Goal: Task Accomplishment & Management: Manage account settings

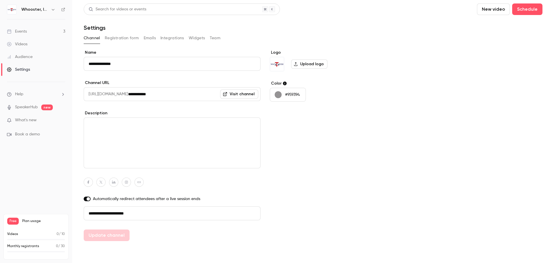
click at [126, 37] on button "Registration form" at bounding box center [122, 37] width 34 height 9
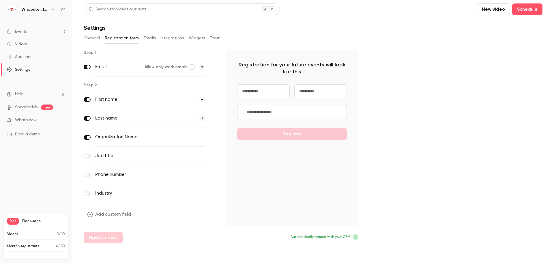
click at [155, 40] on button "Emails" at bounding box center [150, 37] width 12 height 9
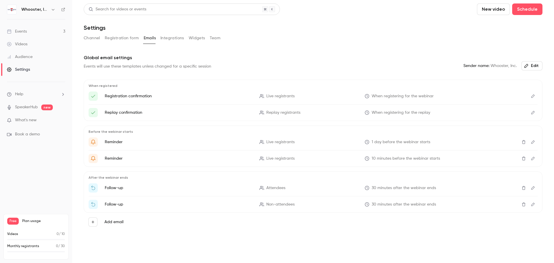
click at [369, 95] on icon "Edit" at bounding box center [532, 96] width 5 height 4
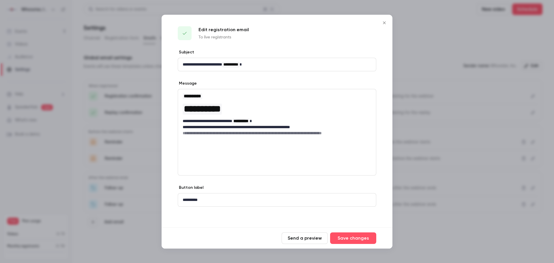
click at [369, 20] on icon "Close" at bounding box center [384, 22] width 7 height 5
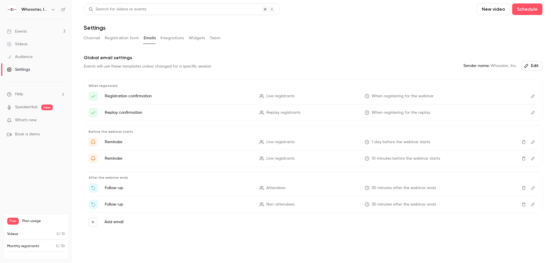
click at [27, 31] on div "Events" at bounding box center [17, 32] width 20 height 6
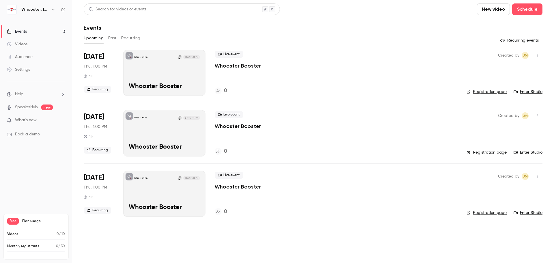
click at [369, 42] on button "Recurring events" at bounding box center [519, 40] width 45 height 9
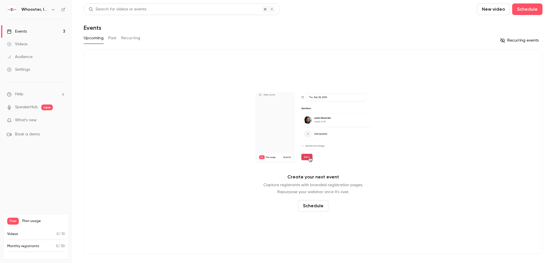
click at [369, 42] on button "Recurring events" at bounding box center [519, 40] width 45 height 9
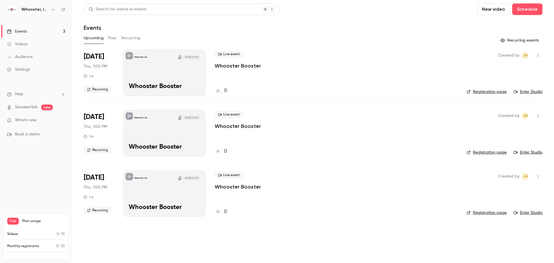
click at [35, 107] on link "SpeakerHub" at bounding box center [26, 107] width 23 height 6
click at [28, 122] on span "What's new" at bounding box center [26, 120] width 22 height 6
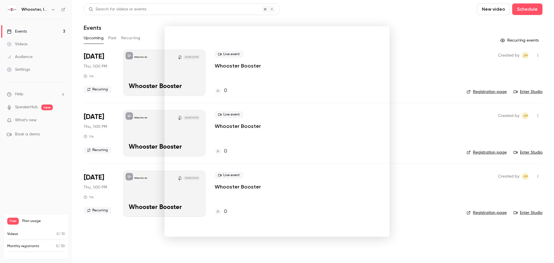
click at [369, 159] on div at bounding box center [277, 131] width 554 height 263
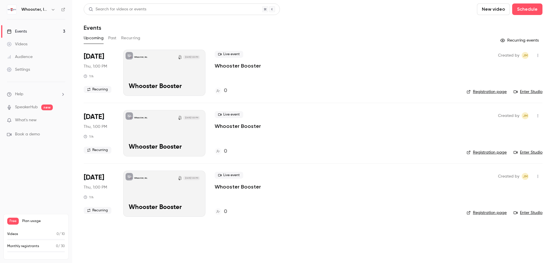
click at [24, 41] on link "Videos" at bounding box center [36, 44] width 72 height 13
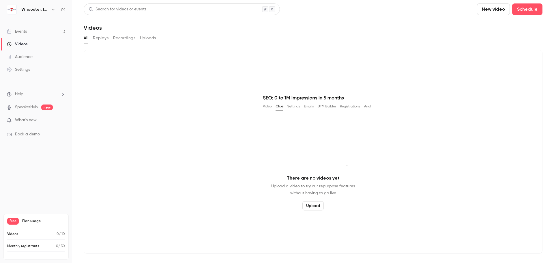
click at [24, 31] on div "Events" at bounding box center [17, 32] width 20 height 6
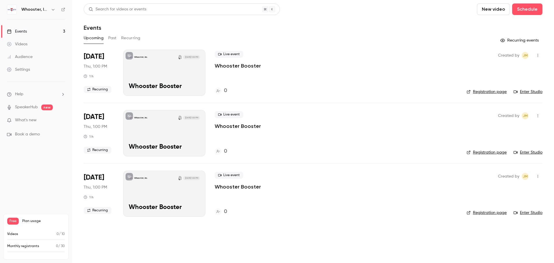
click at [50, 11] on button "button" at bounding box center [53, 9] width 7 height 7
click at [369, 17] on div at bounding box center [277, 131] width 554 height 263
click at [25, 92] on li "Help" at bounding box center [36, 94] width 58 height 6
click at [87, 105] on span "Help center" at bounding box center [90, 105] width 22 height 6
click at [230, 63] on p "Whooster Booster" at bounding box center [238, 65] width 46 height 7
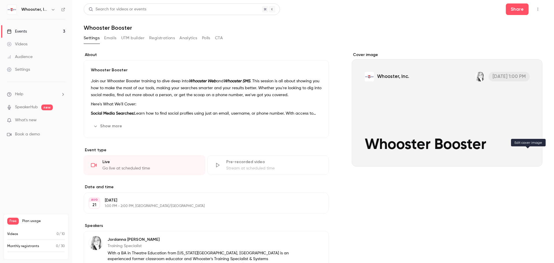
click at [369, 155] on icon "Cover image" at bounding box center [532, 156] width 6 height 5
click at [369, 157] on icon "Cover image" at bounding box center [532, 156] width 6 height 5
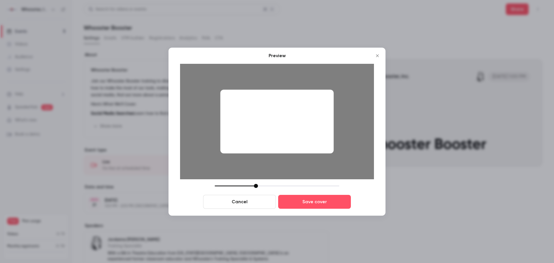
click at [311, 143] on div at bounding box center [276, 121] width 113 height 64
click at [256, 159] on div at bounding box center [256, 186] width 4 height 4
click at [308, 159] on button "Save cover" at bounding box center [314, 202] width 73 height 14
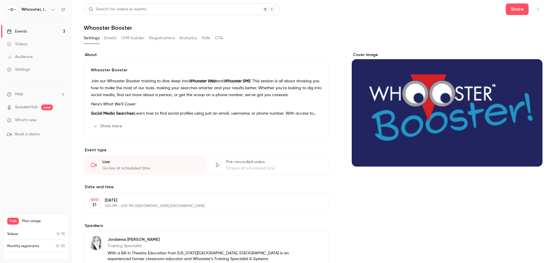
click at [369, 10] on icon "button" at bounding box center [537, 9] width 1 height 3
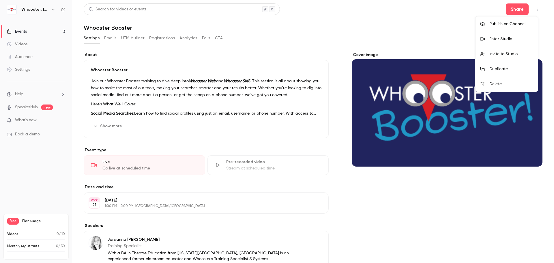
click at [369, 35] on li "Enter Studio" at bounding box center [506, 38] width 62 height 15
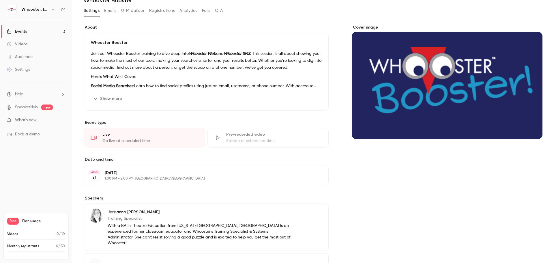
scroll to position [71, 0]
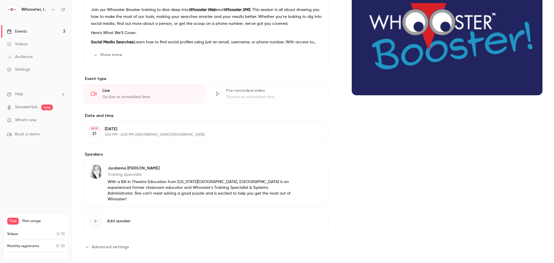
click at [307, 159] on icon "button" at bounding box center [307, 169] width 5 height 5
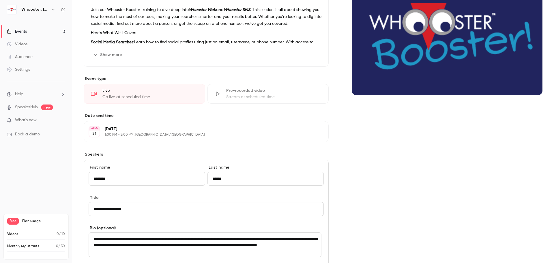
click at [201, 159] on input "**********" at bounding box center [206, 209] width 235 height 14
type input "**********"
click at [357, 159] on div "Cover image" at bounding box center [447, 176] width 191 height 390
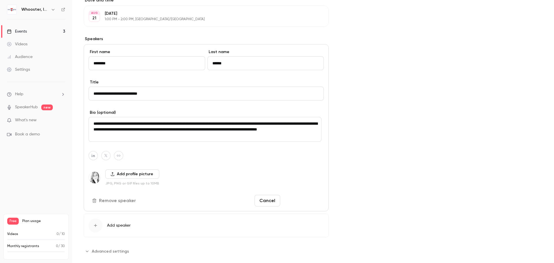
click at [307, 159] on button "Save changes" at bounding box center [302, 201] width 41 height 12
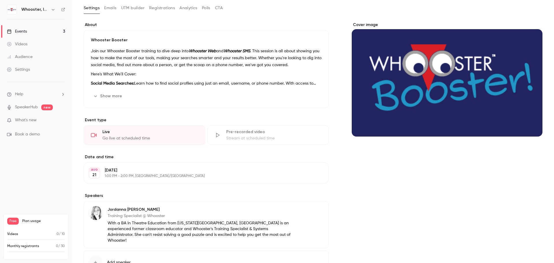
scroll to position [0, 0]
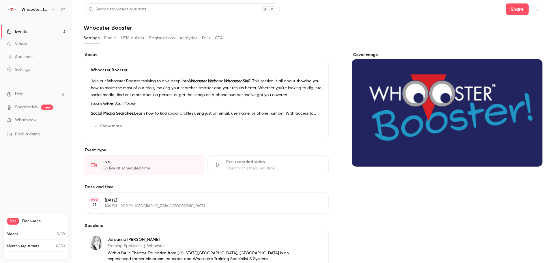
click at [51, 8] on icon "button" at bounding box center [53, 9] width 5 height 5
click at [340, 12] on div at bounding box center [277, 131] width 554 height 263
click at [25, 39] on link "Videos" at bounding box center [36, 44] width 72 height 13
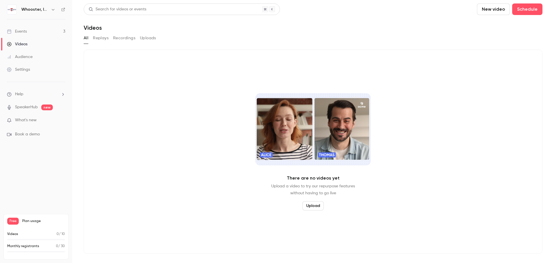
click at [30, 68] on div "Settings" at bounding box center [18, 70] width 23 height 6
